Goal: Find specific page/section: Find specific page/section

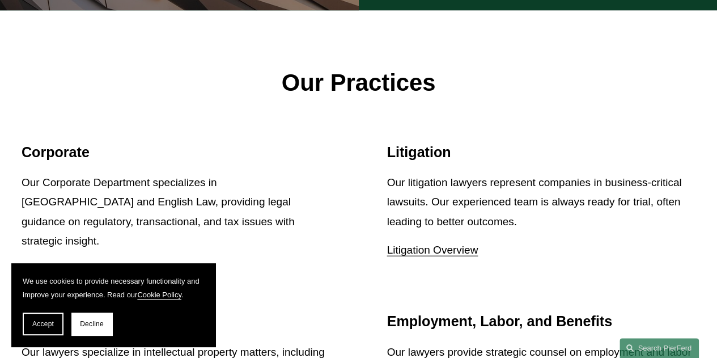
scroll to position [1227, 0]
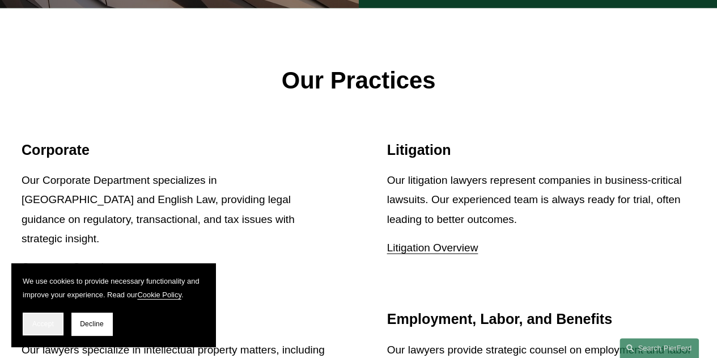
click at [54, 323] on button "Accept" at bounding box center [43, 323] width 41 height 23
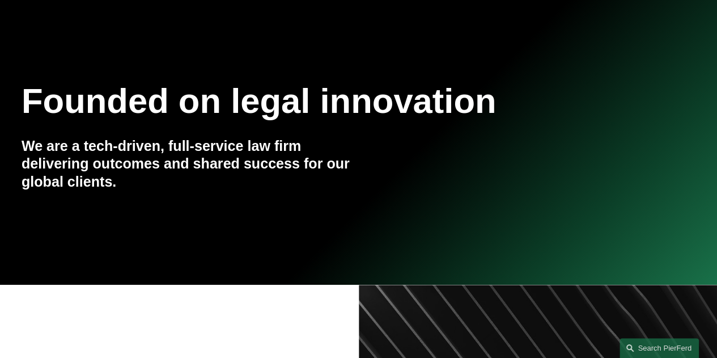
scroll to position [0, 0]
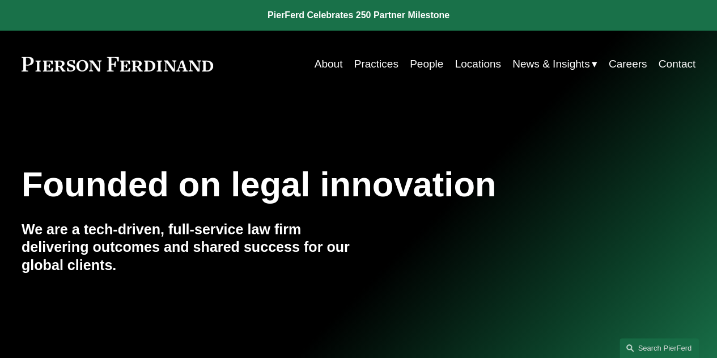
click at [324, 66] on link "About" at bounding box center [329, 64] width 28 height 22
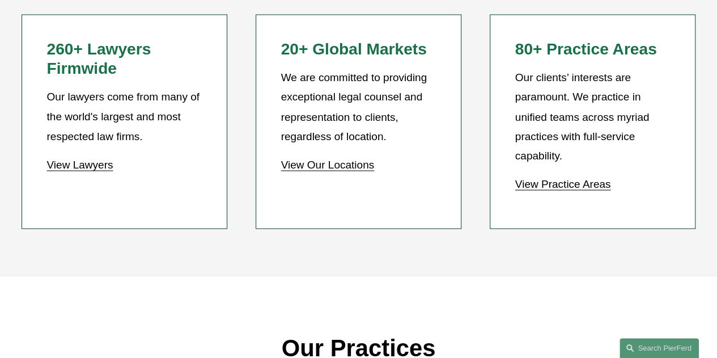
scroll to position [966, 0]
click at [328, 169] on link "View Our Locations" at bounding box center [328, 165] width 94 height 12
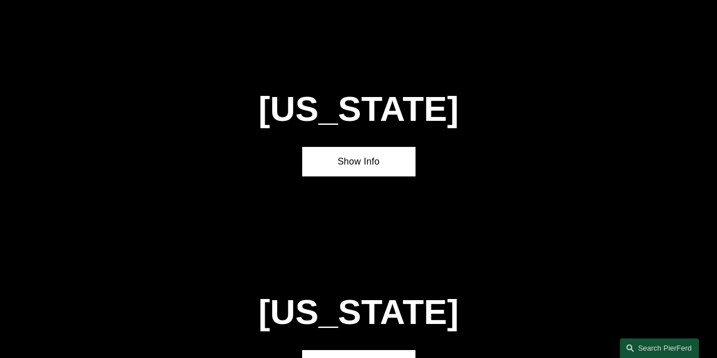
scroll to position [1906, 0]
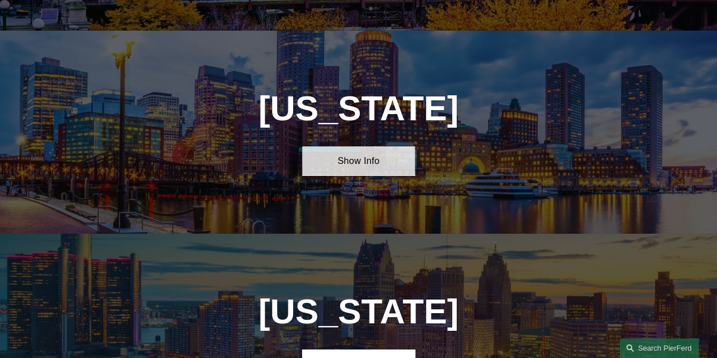
click at [341, 146] on link "Show Info" at bounding box center [358, 160] width 112 height 29
